Goal: Communication & Community: Connect with others

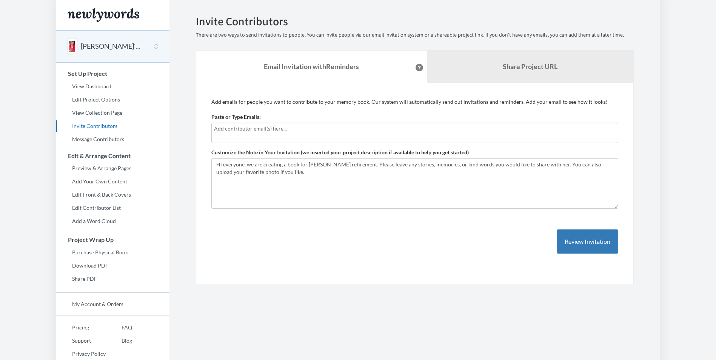
click at [280, 128] on input "text" at bounding box center [415, 129] width 402 height 8
click at [297, 132] on input "text" at bounding box center [415, 129] width 402 height 8
click at [272, 123] on div at bounding box center [414, 133] width 407 height 20
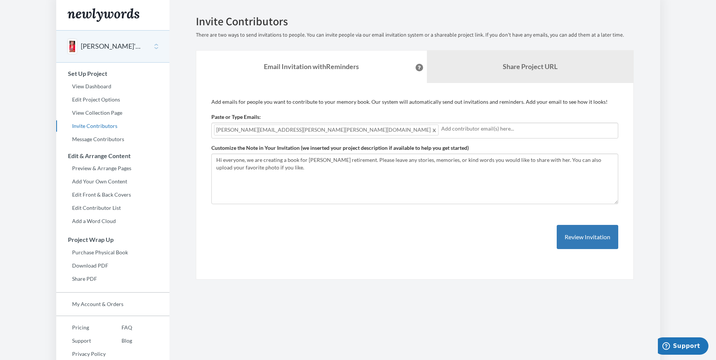
click at [441, 132] on input "text" at bounding box center [528, 129] width 174 height 8
drag, startPoint x: 323, startPoint y: 123, endPoint x: 311, endPoint y: 133, distance: 15.6
click at [311, 133] on div "[PERSON_NAME][EMAIL_ADDRESS][PERSON_NAME][PERSON_NAME][DOMAIN_NAME]" at bounding box center [414, 131] width 407 height 16
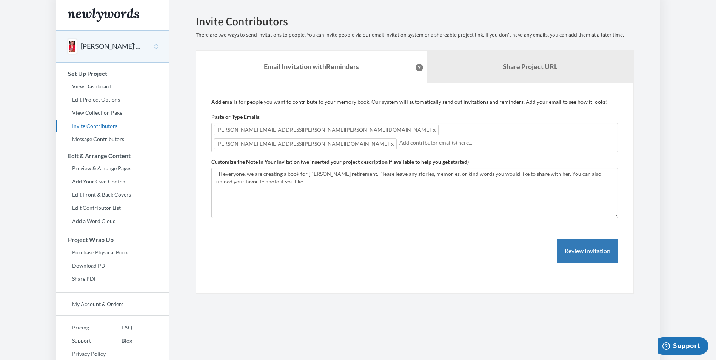
click at [423, 139] on input "text" at bounding box center [507, 143] width 216 height 8
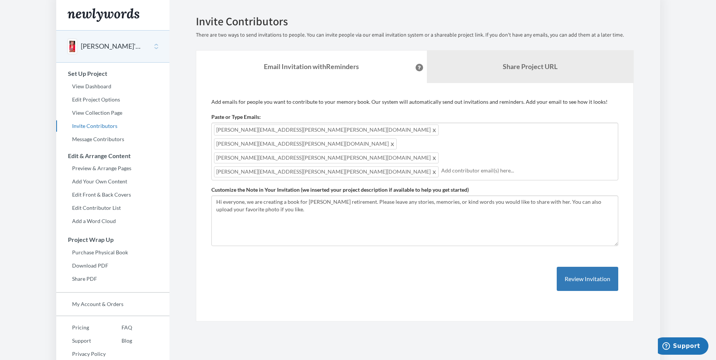
click at [541, 134] on div "[PERSON_NAME][EMAIL_ADDRESS][PERSON_NAME][PERSON_NAME][DOMAIN_NAME] [DOMAIN_NAM…" at bounding box center [414, 152] width 407 height 58
drag, startPoint x: 541, startPoint y: 134, endPoint x: 533, endPoint y: 123, distance: 13.7
click at [533, 123] on div "[PERSON_NAME][EMAIL_ADDRESS][PERSON_NAME][PERSON_NAME][DOMAIN_NAME] [DOMAIN_NAM…" at bounding box center [414, 152] width 407 height 58
click at [535, 128] on div "[PERSON_NAME][EMAIL_ADDRESS][PERSON_NAME][PERSON_NAME][DOMAIN_NAME] [DOMAIN_NAM…" at bounding box center [414, 152] width 407 height 58
drag, startPoint x: 535, startPoint y: 128, endPoint x: 520, endPoint y: 131, distance: 15.0
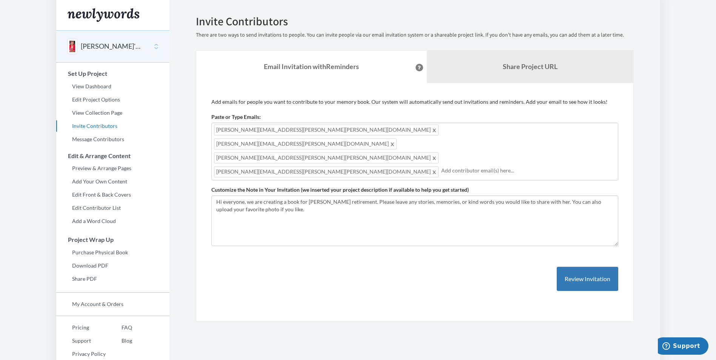
click at [520, 131] on div "[PERSON_NAME][EMAIL_ADDRESS][PERSON_NAME][PERSON_NAME][DOMAIN_NAME] [DOMAIN_NAM…" at bounding box center [414, 152] width 407 height 58
drag, startPoint x: 520, startPoint y: 131, endPoint x: 464, endPoint y: 145, distance: 58.2
click at [464, 166] on input "text" at bounding box center [528, 170] width 174 height 8
click at [556, 137] on div "[PERSON_NAME][EMAIL_ADDRESS][PERSON_NAME][PERSON_NAME][DOMAIN_NAME] [DOMAIN_NAM…" at bounding box center [414, 152] width 407 height 58
click at [556, 128] on div "[PERSON_NAME][EMAIL_ADDRESS][PERSON_NAME][PERSON_NAME][DOMAIN_NAME] [DOMAIN_NAM…" at bounding box center [414, 152] width 407 height 58
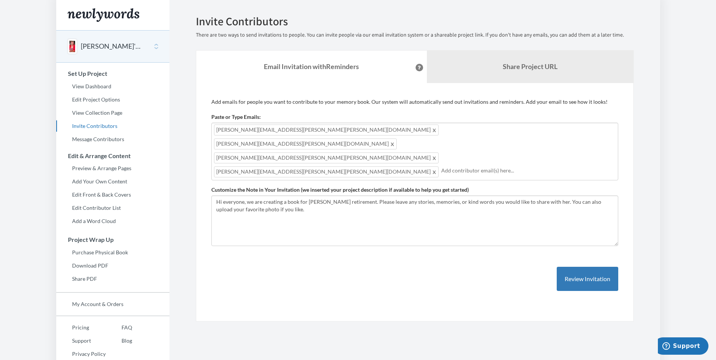
click at [556, 128] on div "[PERSON_NAME][EMAIL_ADDRESS][PERSON_NAME][PERSON_NAME][DOMAIN_NAME] [DOMAIN_NAM…" at bounding box center [414, 152] width 407 height 58
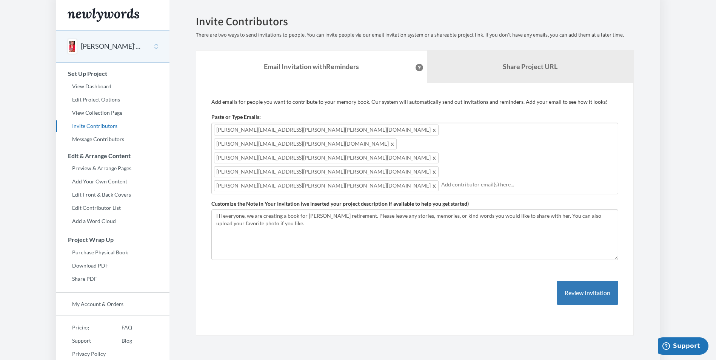
click at [441, 180] on input "text" at bounding box center [528, 184] width 174 height 8
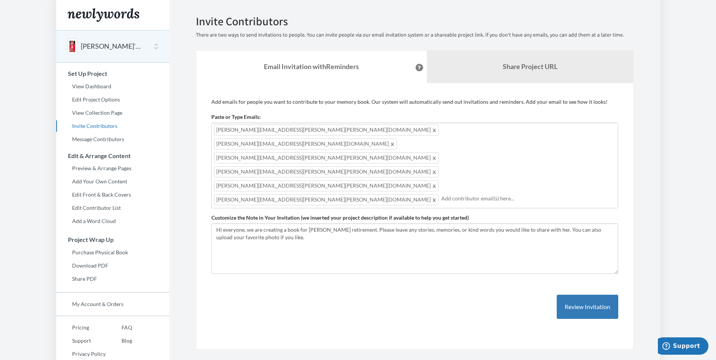
click at [441, 194] on input "text" at bounding box center [528, 198] width 174 height 8
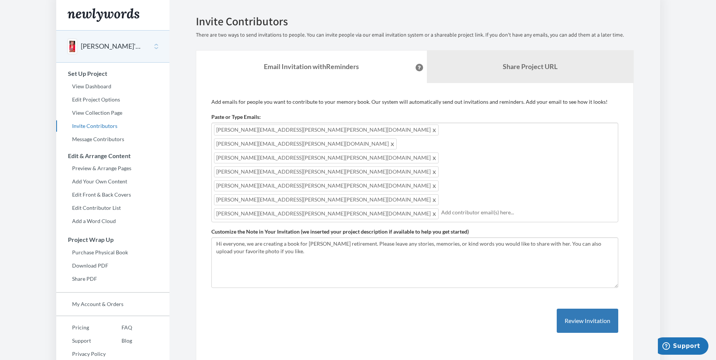
click at [441, 208] on input "text" at bounding box center [528, 212] width 174 height 8
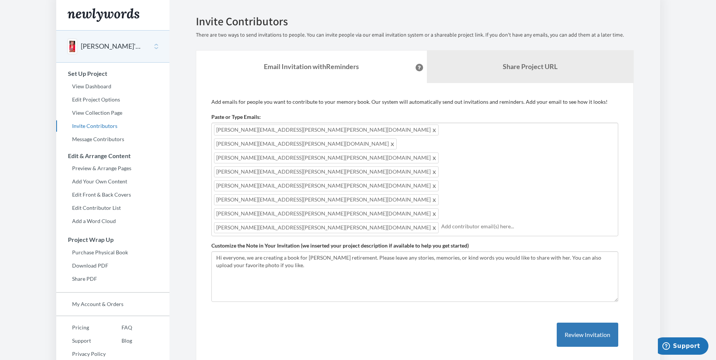
click at [472, 147] on div "[PERSON_NAME][EMAIL_ADDRESS][PERSON_NAME][PERSON_NAME][DOMAIN_NAME] [DOMAIN_NAM…" at bounding box center [414, 180] width 407 height 114
drag, startPoint x: 472, startPoint y: 147, endPoint x: 457, endPoint y: 140, distance: 16.2
click at [457, 222] on input "text" at bounding box center [528, 226] width 174 height 8
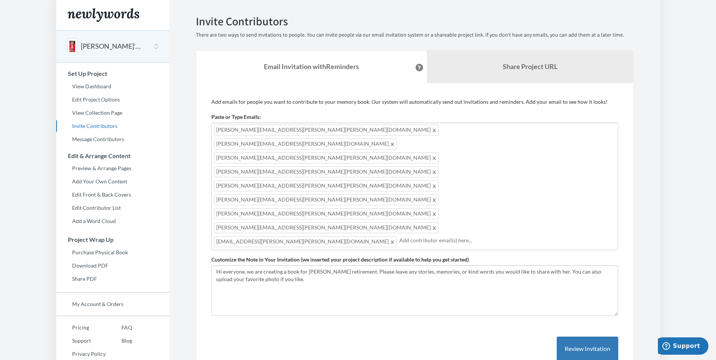
click at [399, 236] on input "text" at bounding box center [507, 240] width 216 height 8
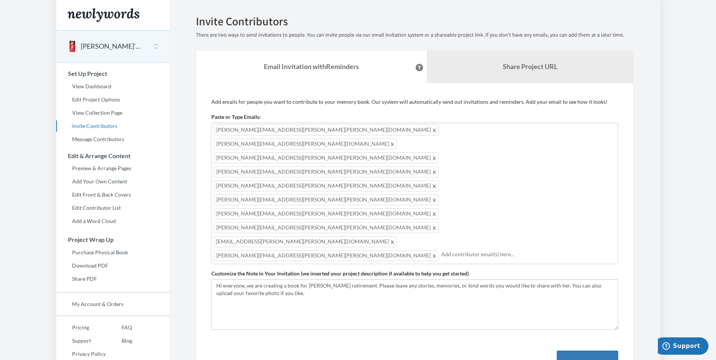
click at [441, 250] on input "text" at bounding box center [528, 254] width 174 height 8
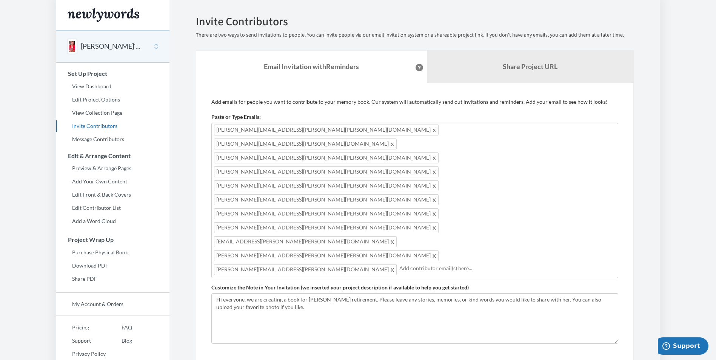
click at [399, 264] on input "text" at bounding box center [507, 268] width 216 height 8
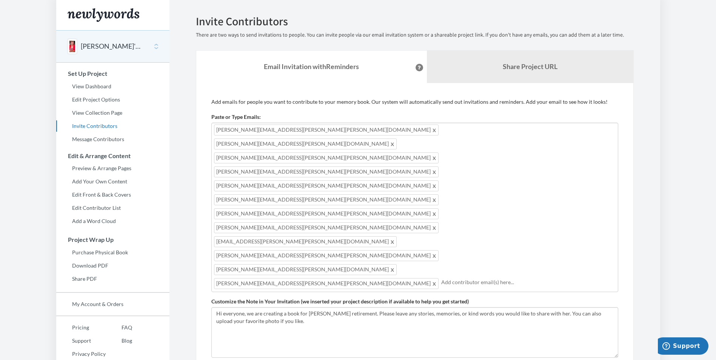
click at [441, 278] on input "text" at bounding box center [528, 282] width 174 height 8
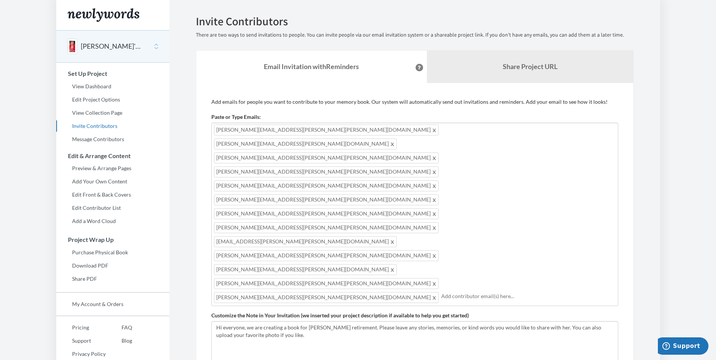
click at [466, 292] on input "text" at bounding box center [528, 296] width 174 height 8
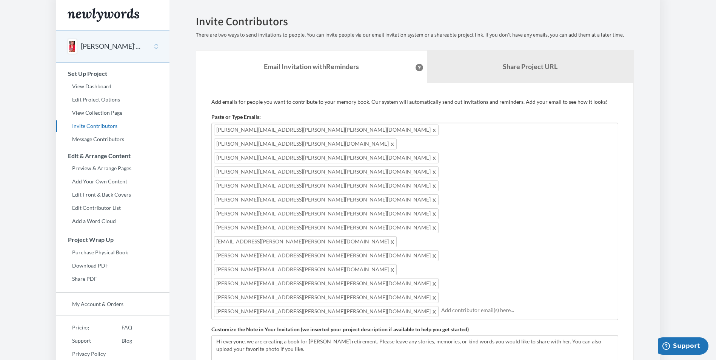
click at [532, 160] on div "[PERSON_NAME][EMAIL_ADDRESS][PERSON_NAME][PERSON_NAME][DOMAIN_NAME] [DOMAIN_NAM…" at bounding box center [414, 221] width 407 height 197
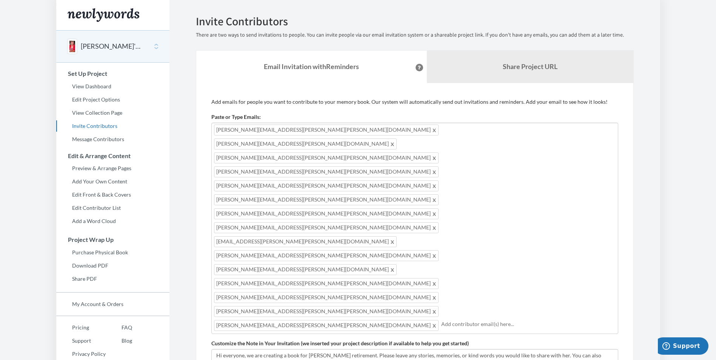
click at [441, 320] on input "text" at bounding box center [528, 324] width 174 height 8
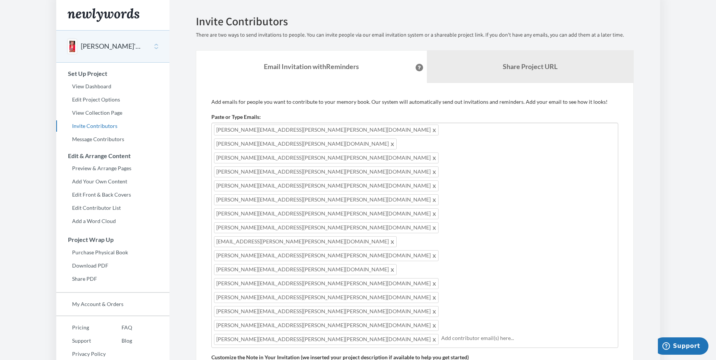
click at [441, 334] on input "text" at bounding box center [528, 338] width 174 height 8
click at [441, 348] on input "text" at bounding box center [528, 352] width 174 height 8
click at [495, 174] on div "[PERSON_NAME][EMAIL_ADDRESS][PERSON_NAME][PERSON_NAME][DOMAIN_NAME] [DOMAIN_NAM…" at bounding box center [414, 249] width 407 height 253
drag, startPoint x: 495, startPoint y: 174, endPoint x: 338, endPoint y: 188, distance: 157.2
click at [339, 190] on div "[PERSON_NAME][EMAIL_ADDRESS][PERSON_NAME][PERSON_NAME][DOMAIN_NAME] [DOMAIN_NAM…" at bounding box center [414, 249] width 407 height 253
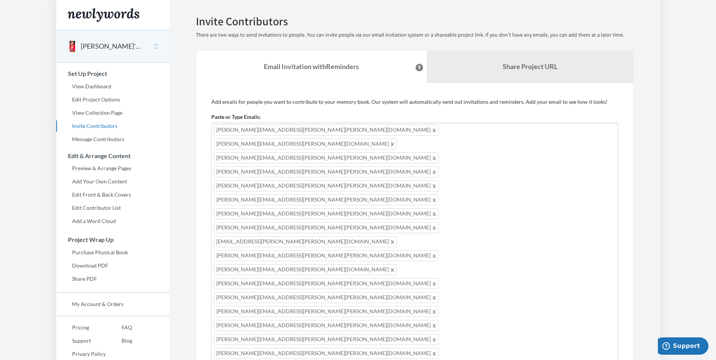
click at [441, 360] on input "text" at bounding box center [528, 366] width 174 height 8
click at [465, 187] on div "[PERSON_NAME][EMAIL_ADDRESS][PERSON_NAME][PERSON_NAME][DOMAIN_NAME] [DOMAIN_NAM…" at bounding box center [414, 277] width 407 height 309
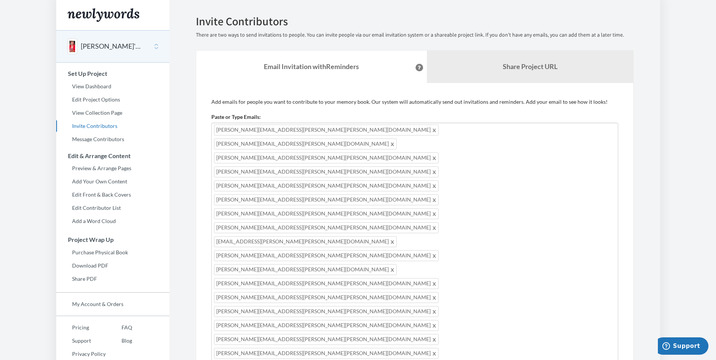
drag, startPoint x: 465, startPoint y: 187, endPoint x: 447, endPoint y: 192, distance: 18.9
click at [447, 192] on div "[PERSON_NAME][EMAIL_ADDRESS][PERSON_NAME][PERSON_NAME][DOMAIN_NAME] [DOMAIN_NAM…" at bounding box center [414, 277] width 407 height 309
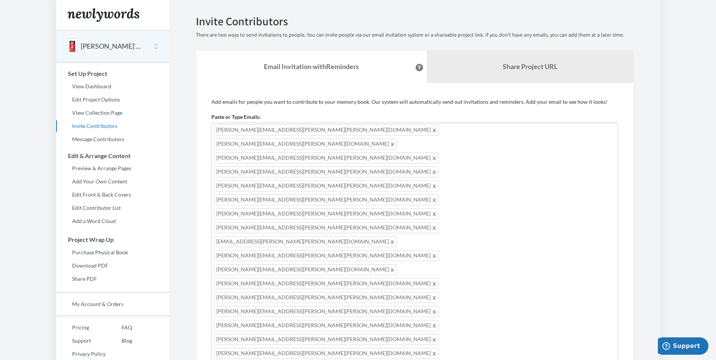
click at [324, 217] on div "[PERSON_NAME][EMAIL_ADDRESS][PERSON_NAME][PERSON_NAME][DOMAIN_NAME] [DOMAIN_NAM…" at bounding box center [414, 326] width 407 height 407
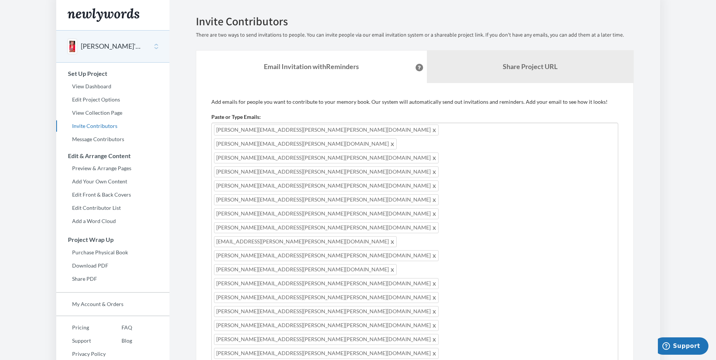
drag, startPoint x: 324, startPoint y: 217, endPoint x: 306, endPoint y: 216, distance: 17.4
click at [537, 217] on div "[PERSON_NAME][EMAIL_ADDRESS][PERSON_NAME][PERSON_NAME][DOMAIN_NAME] [DOMAIN_NAM…" at bounding box center [414, 347] width 407 height 449
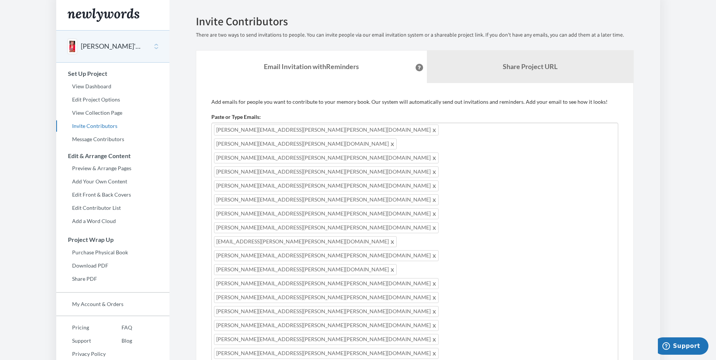
drag, startPoint x: 537, startPoint y: 217, endPoint x: 526, endPoint y: 220, distance: 11.7
click at [526, 220] on div "[PERSON_NAME][EMAIL_ADDRESS][PERSON_NAME][PERSON_NAME][DOMAIN_NAME] [DOMAIN_NAM…" at bounding box center [414, 347] width 407 height 449
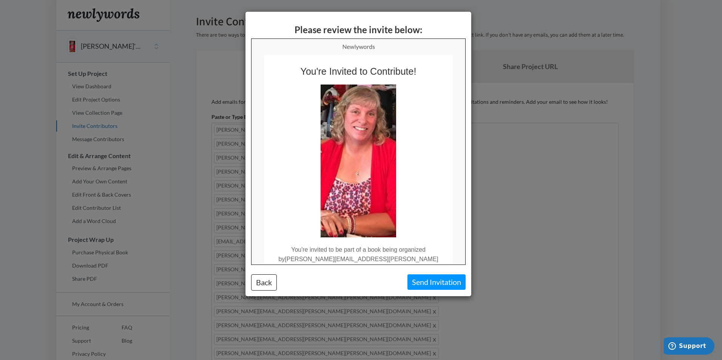
scroll to position [151, 0]
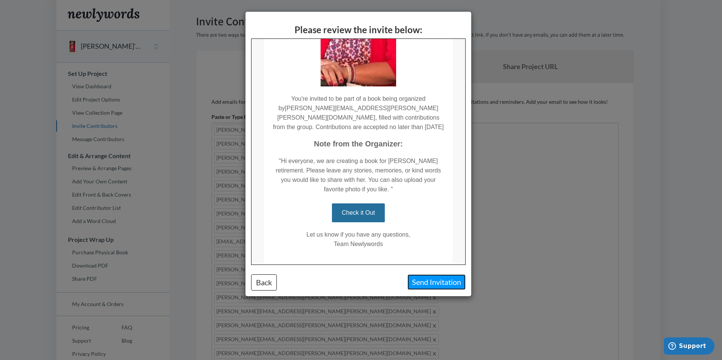
click at [433, 284] on button "Send Invitation" at bounding box center [436, 281] width 58 height 15
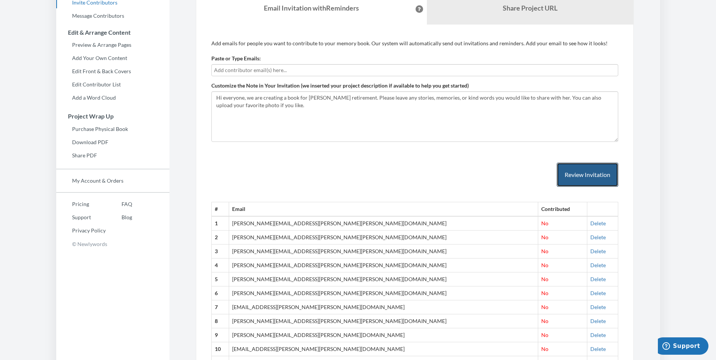
scroll to position [0, 0]
